Goal: Task Accomplishment & Management: Use online tool/utility

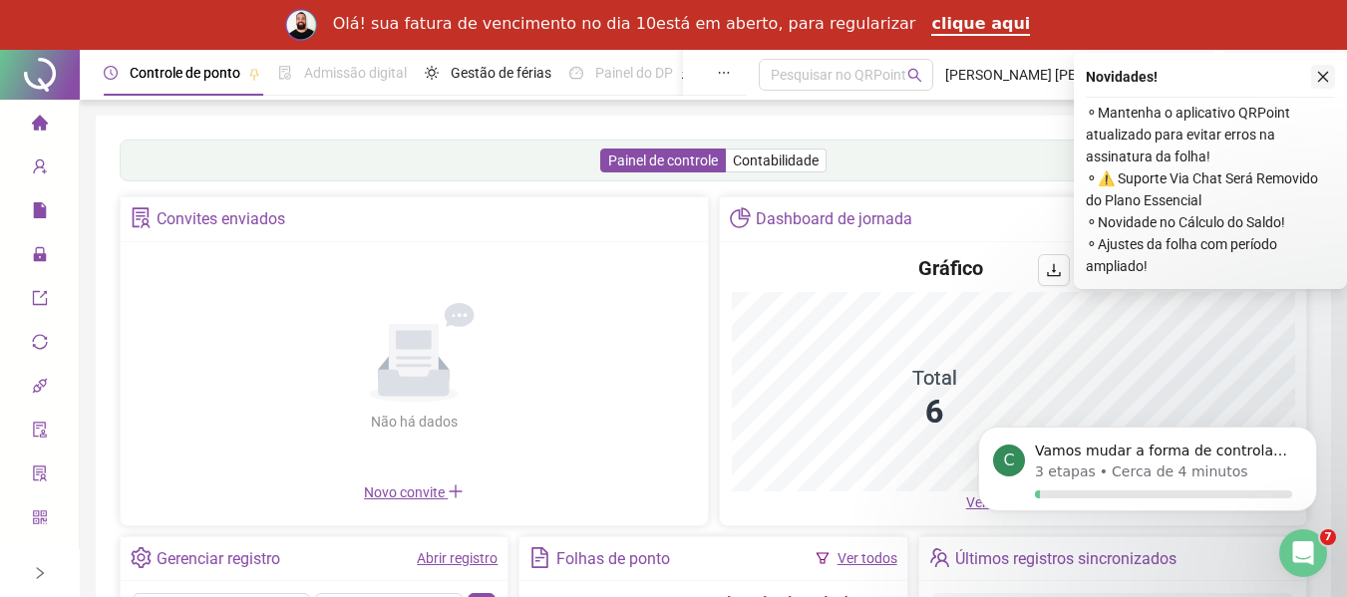
click at [1330, 82] on icon "close" at bounding box center [1324, 77] width 14 height 14
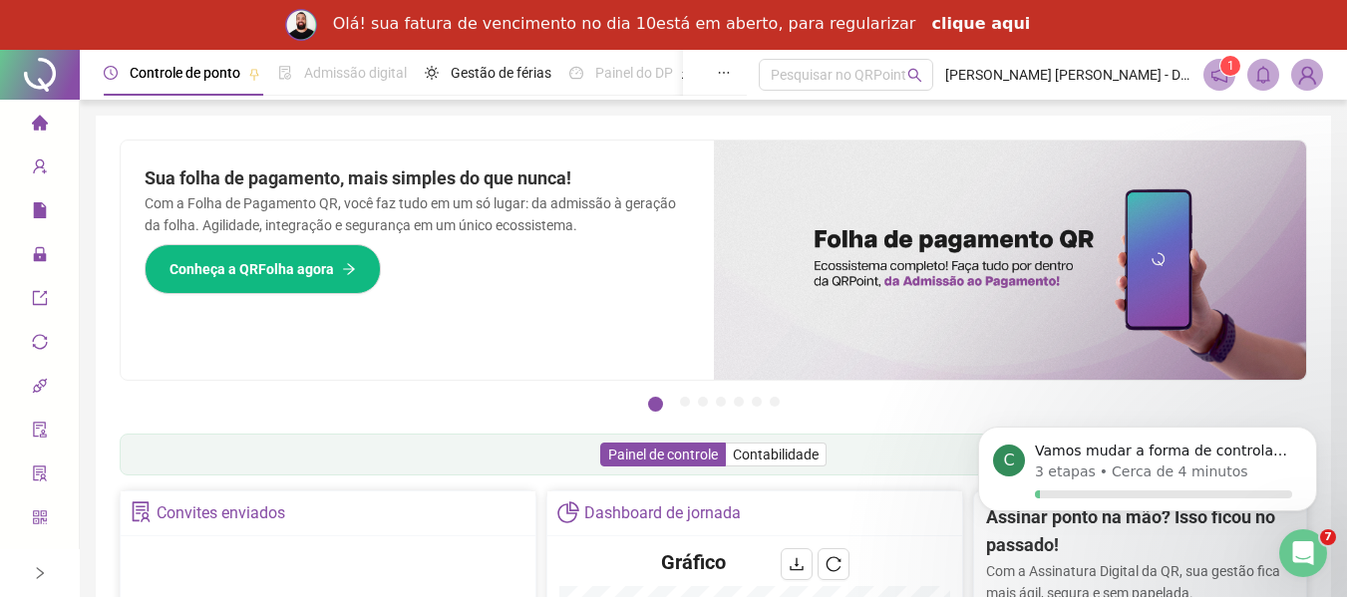
click at [932, 28] on link "clique aqui" at bounding box center [981, 25] width 99 height 22
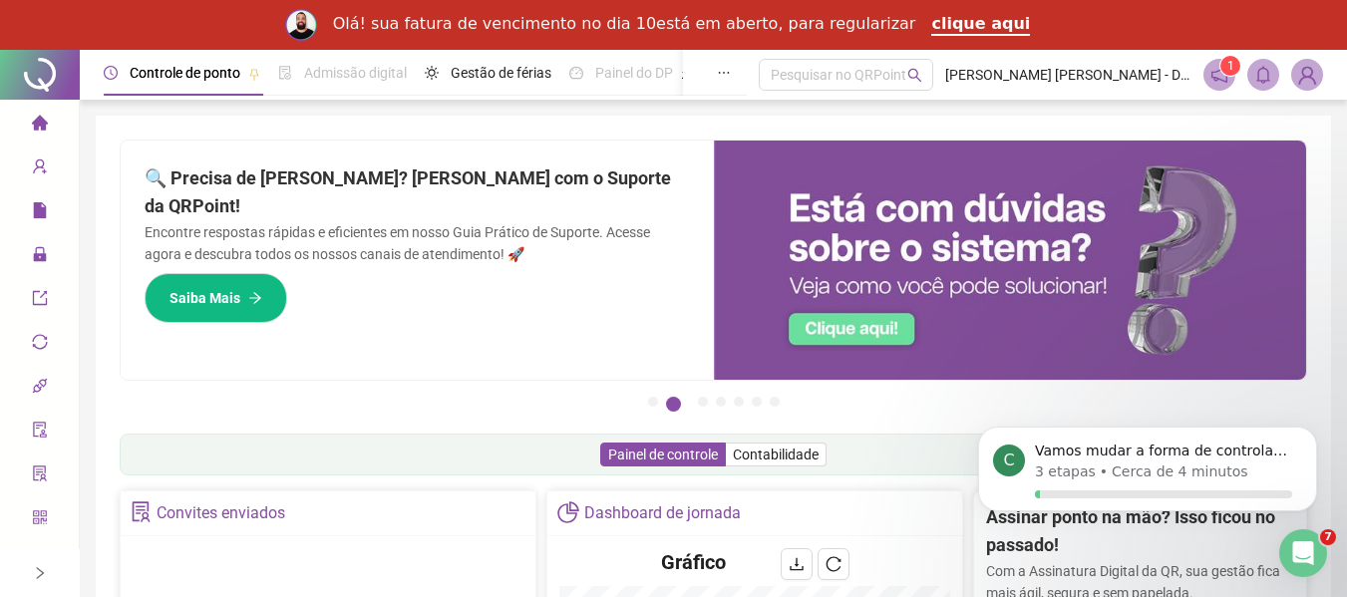
click at [37, 125] on icon "home" at bounding box center [39, 122] width 16 height 15
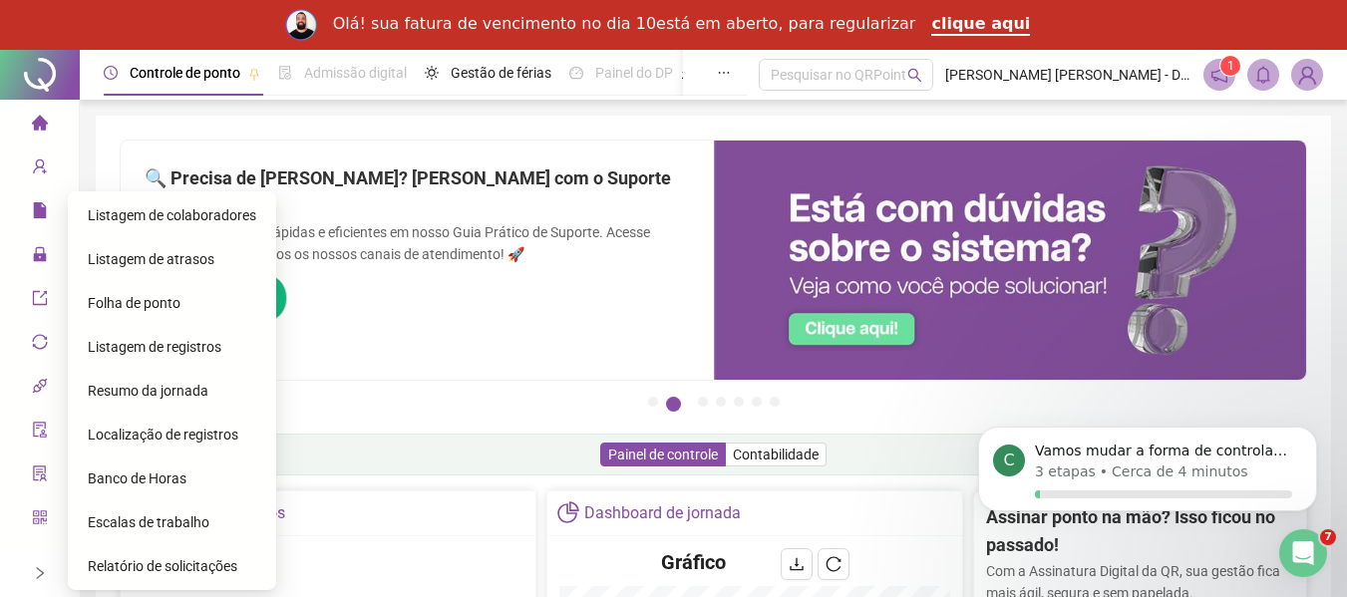
click at [124, 307] on span "Folha de ponto" at bounding box center [134, 303] width 93 height 16
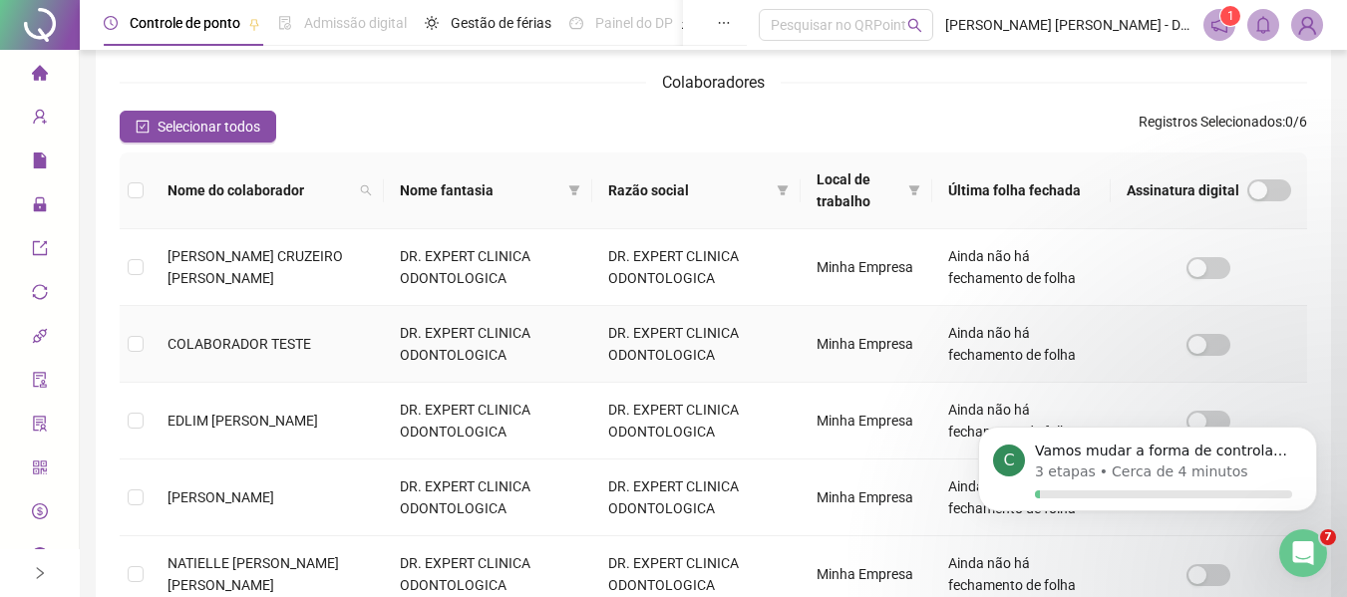
scroll to position [209, 0]
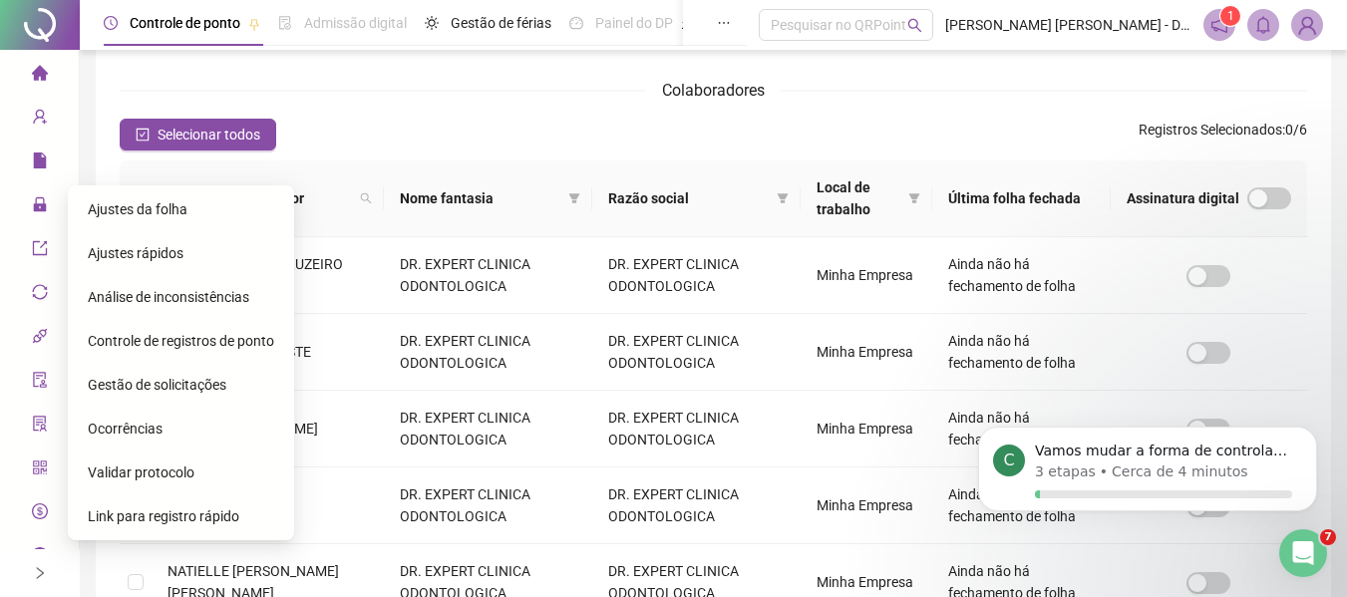
click at [116, 215] on span "Ajustes da folha" at bounding box center [138, 209] width 100 height 16
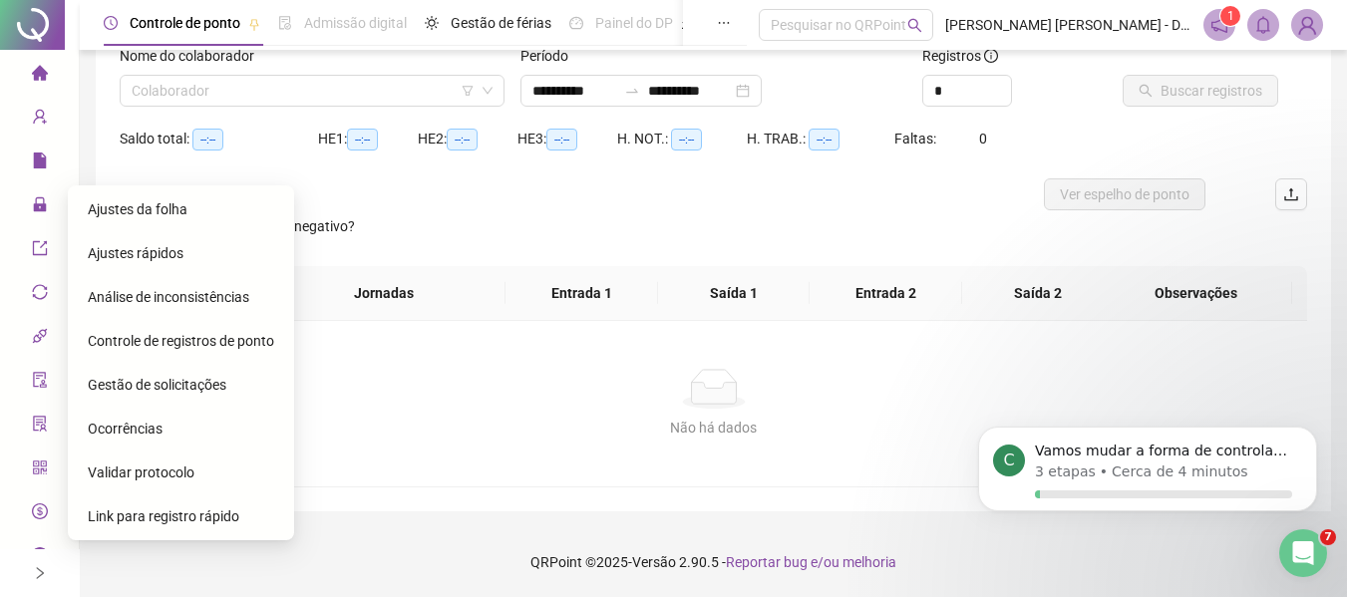
scroll to position [139, 0]
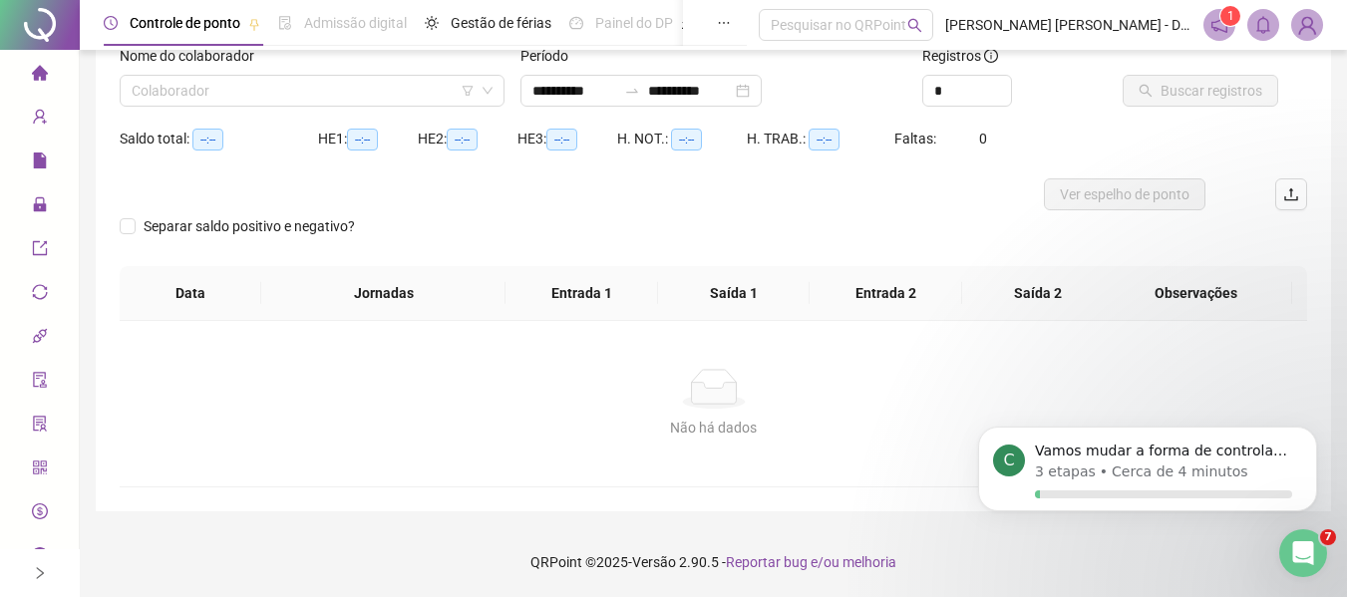
type input "**********"
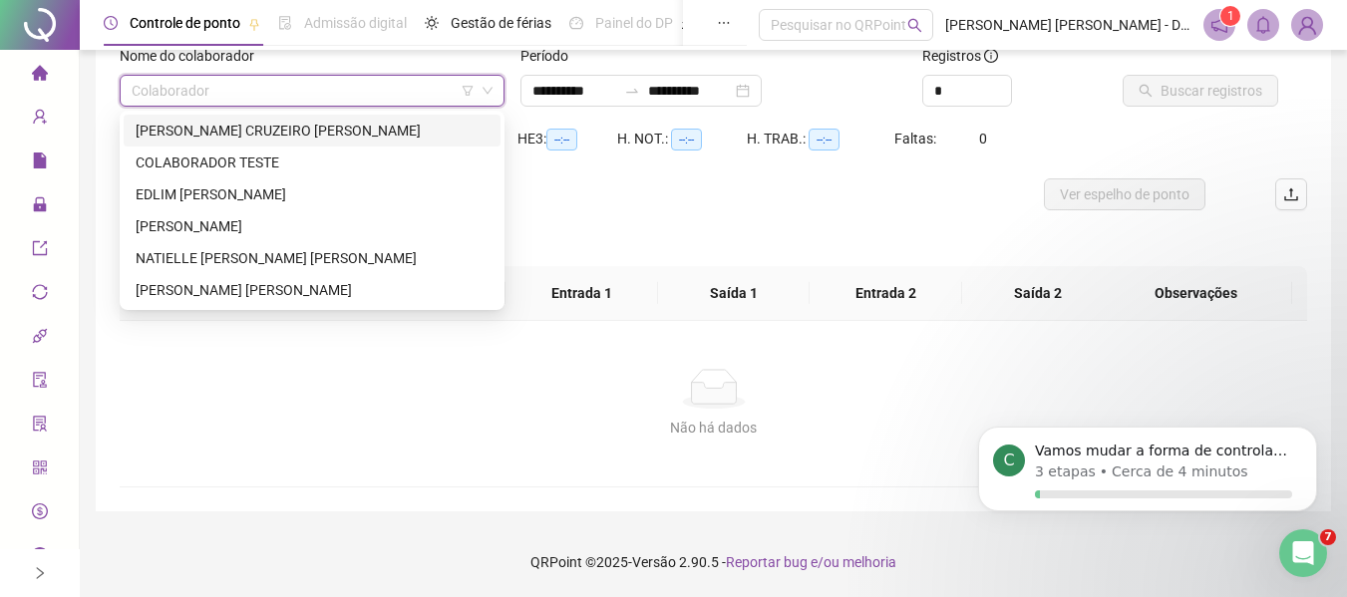
click at [334, 100] on input "search" at bounding box center [303, 91] width 343 height 30
click at [323, 133] on div "ADRIANA CRUZEIRO OLIVEIRA" at bounding box center [312, 131] width 353 height 22
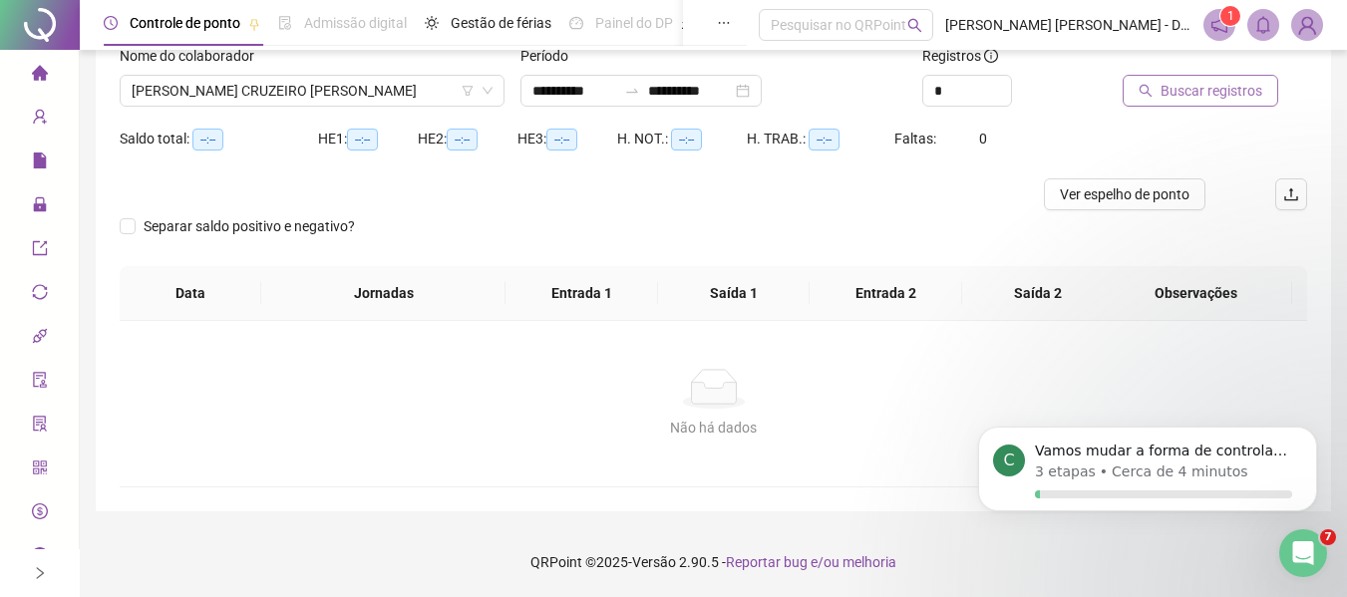
click at [1173, 77] on button "Buscar registros" at bounding box center [1201, 91] width 156 height 32
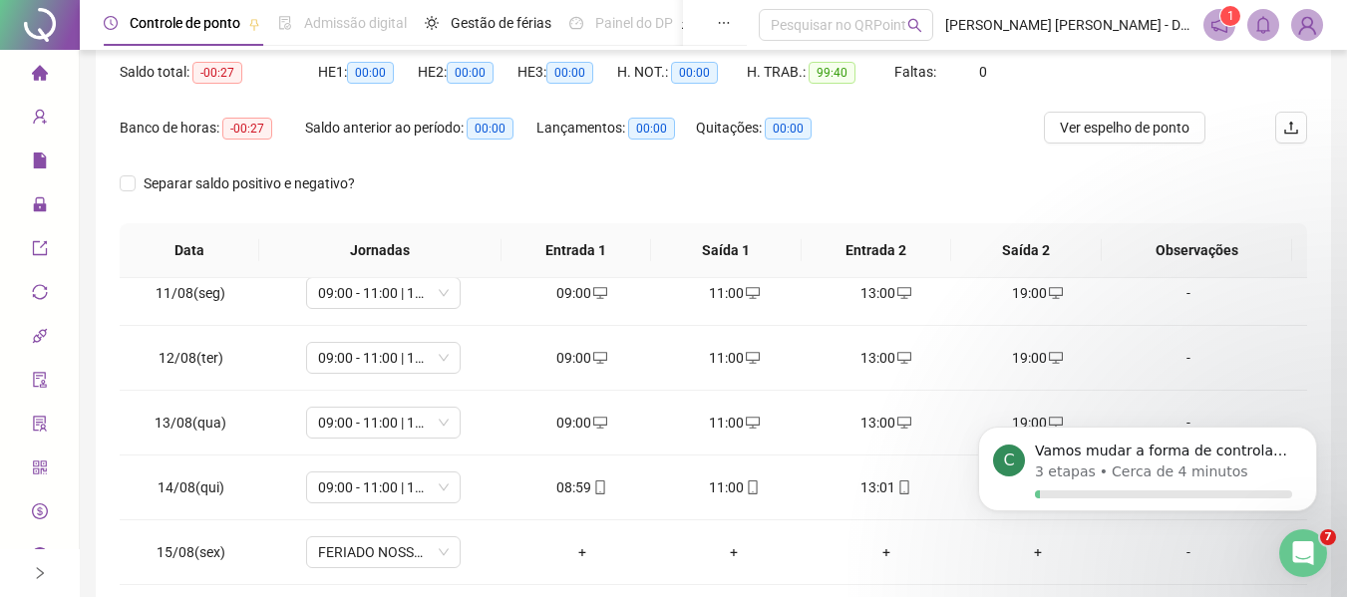
scroll to position [741, 0]
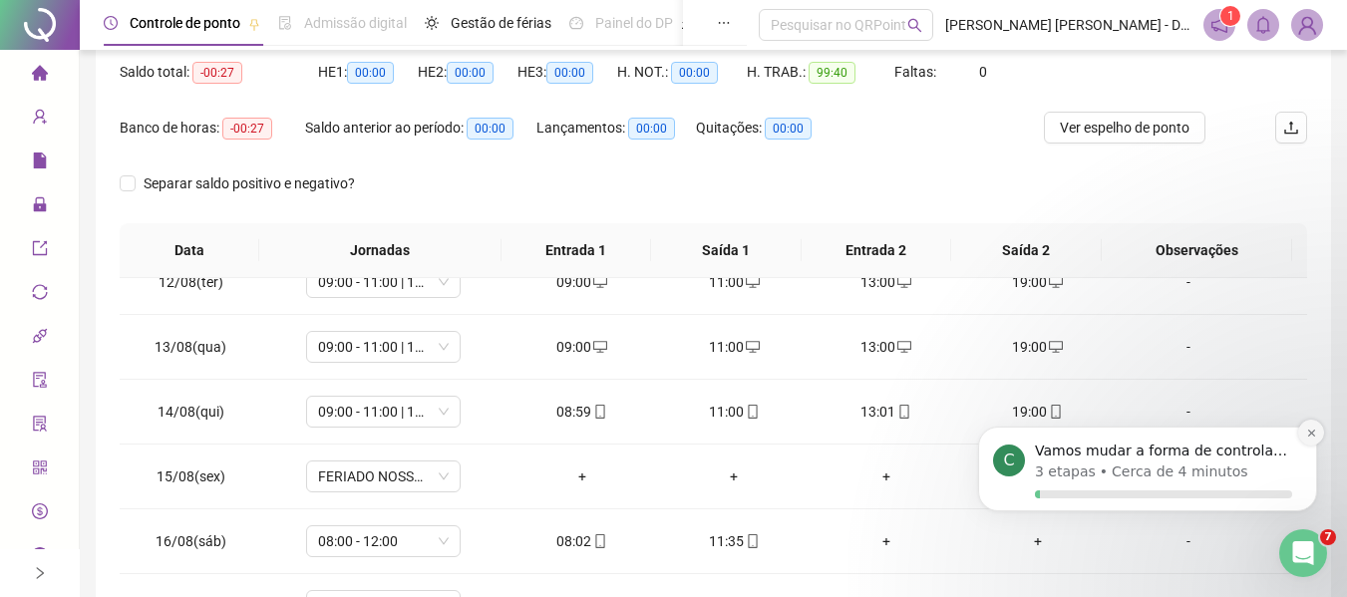
click at [1309, 432] on icon "Dismiss notification" at bounding box center [1312, 433] width 11 height 11
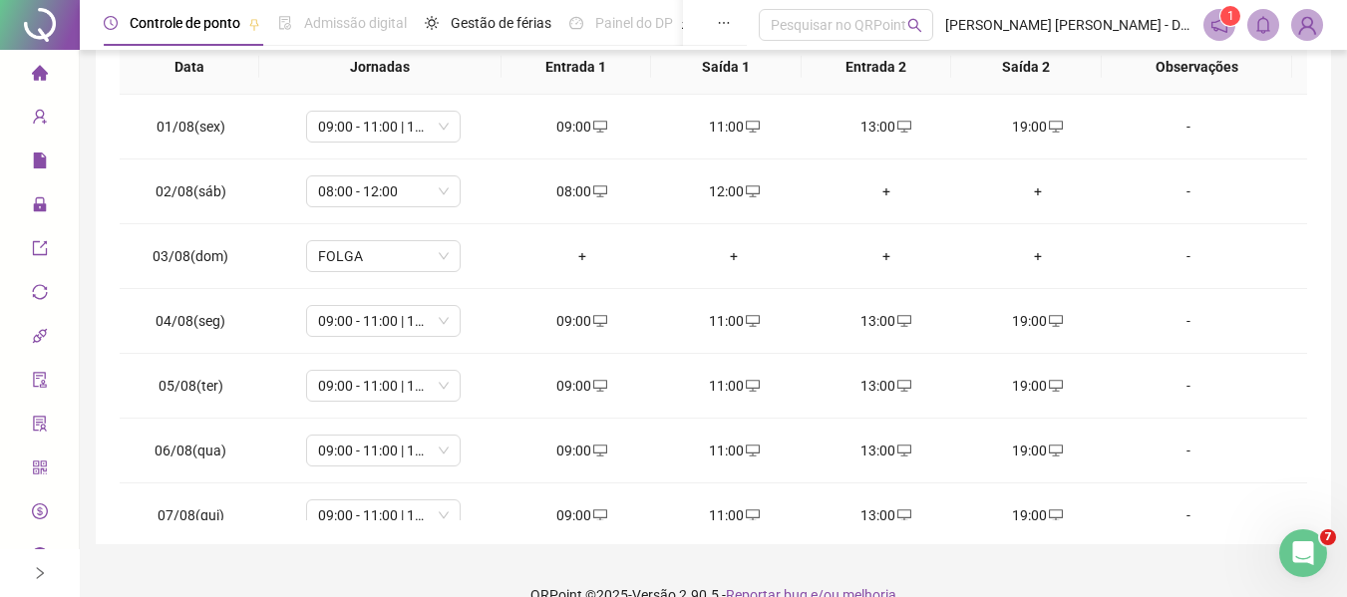
scroll to position [289, 0]
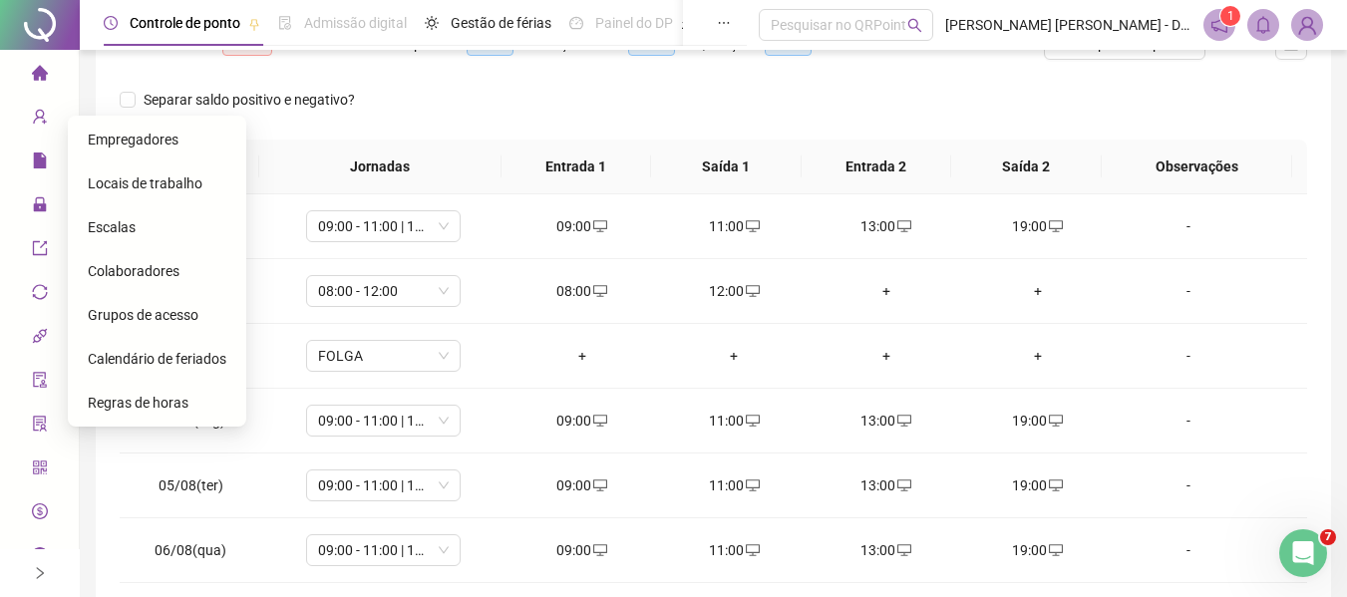
click at [44, 60] on li "Página inicial" at bounding box center [39, 74] width 71 height 40
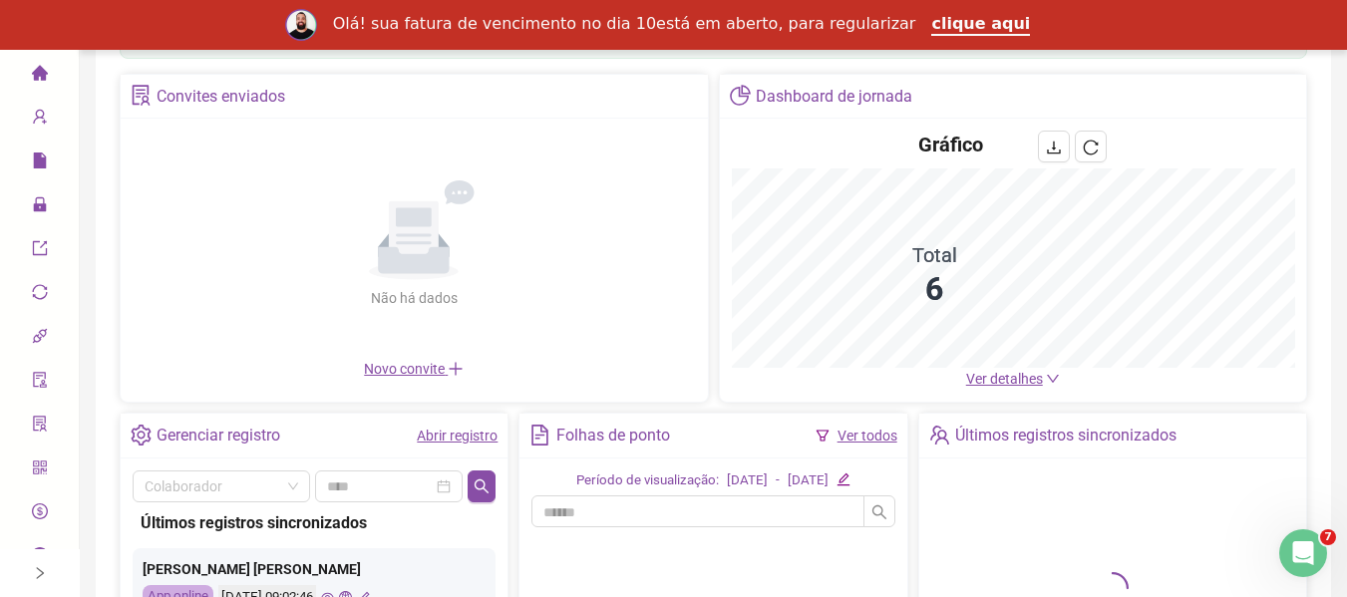
scroll to position [90, 0]
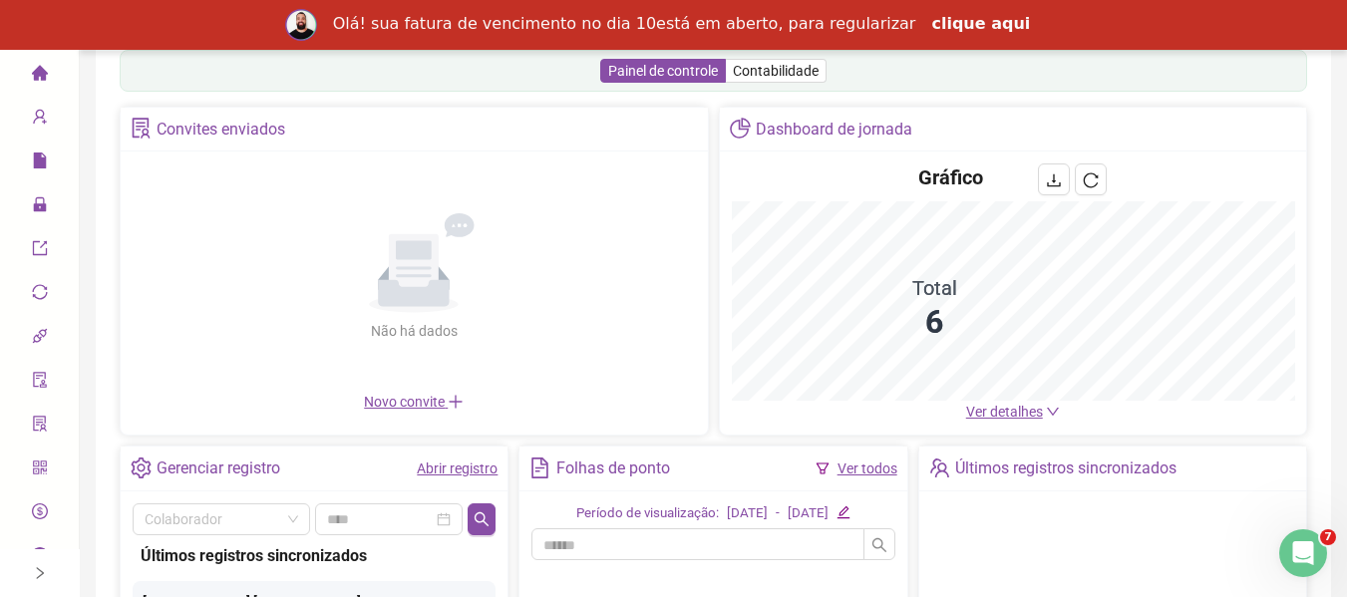
click at [952, 21] on link "clique aqui" at bounding box center [981, 25] width 99 height 22
